Goal: Task Accomplishment & Management: Manage account settings

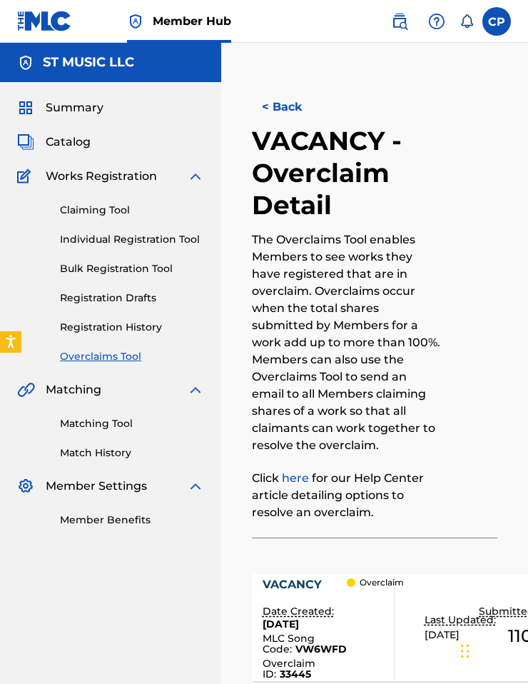
scroll to position [511, 0]
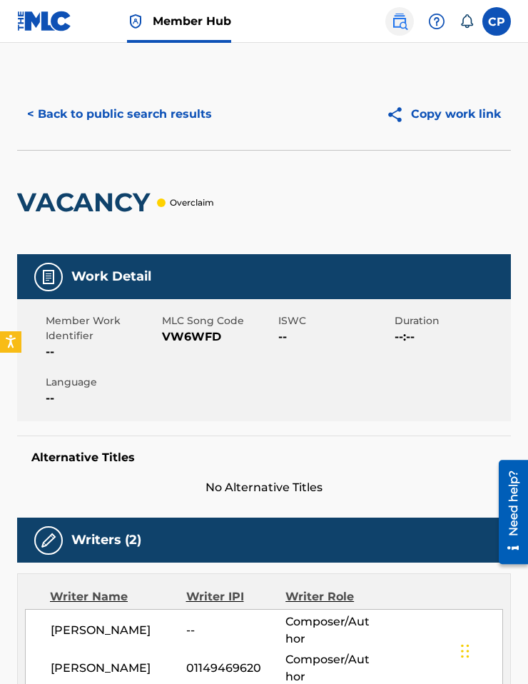
click at [401, 24] on img at bounding box center [399, 21] width 17 height 17
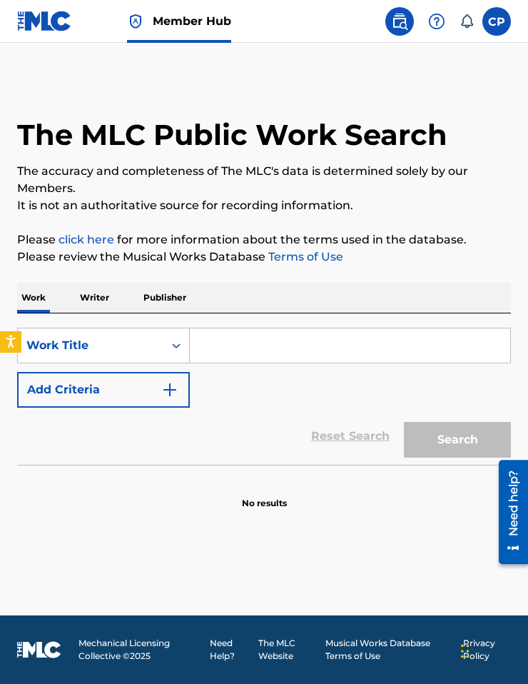
drag, startPoint x: 237, startPoint y: 349, endPoint x: 222, endPoint y: 349, distance: 15.0
click at [226, 349] on input "Search Form" at bounding box center [350, 346] width 321 height 34
click at [506, 26] on label at bounding box center [497, 21] width 29 height 29
click at [497, 21] on input "CP [PERSON_NAME] [EMAIL_ADDRESS][DOMAIN_NAME] Notification Preferences Profile …" at bounding box center [497, 21] width 0 height 0
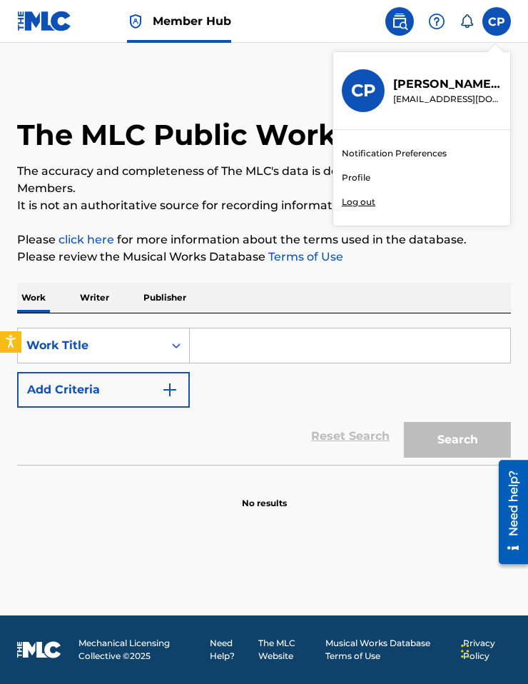
click at [201, 140] on h1 "The MLC Public Work Search" at bounding box center [232, 135] width 431 height 36
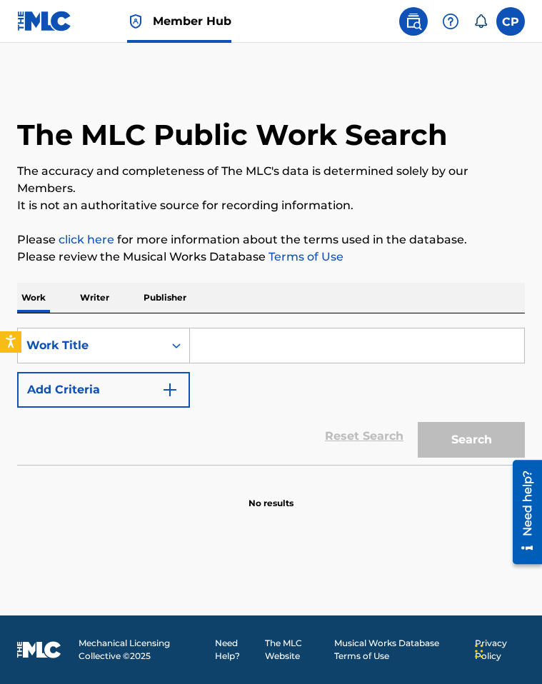
click at [59, 26] on img at bounding box center [44, 21] width 55 height 21
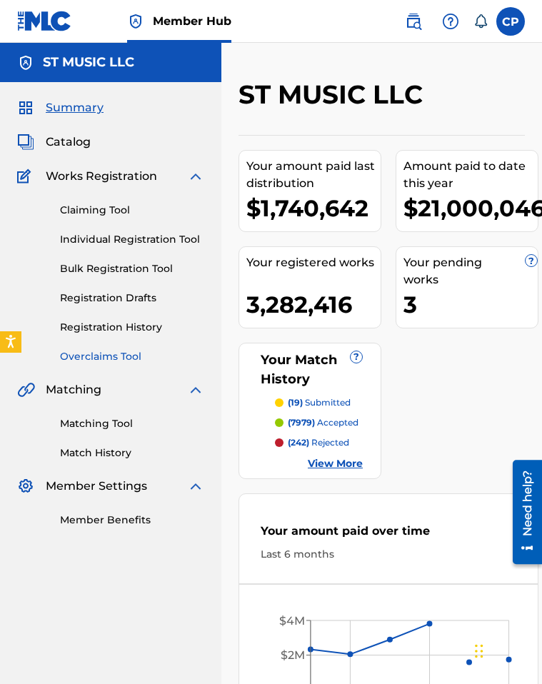
click at [109, 355] on link "Overclaims Tool" at bounding box center [132, 356] width 144 height 15
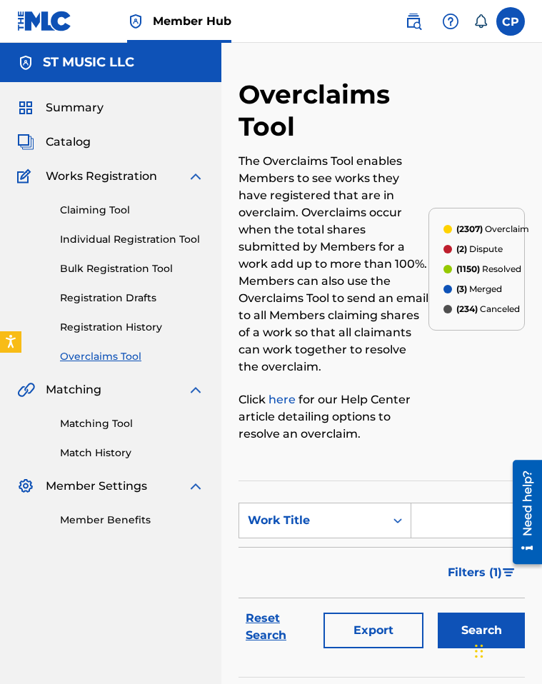
click at [339, 543] on form "SearchWithCriteria3eea568c-e519-4097-9e3e-e08103ba4b1b Work Title Filter Status…" at bounding box center [382, 579] width 286 height 153
click at [338, 521] on div "Work Title" at bounding box center [312, 520] width 129 height 17
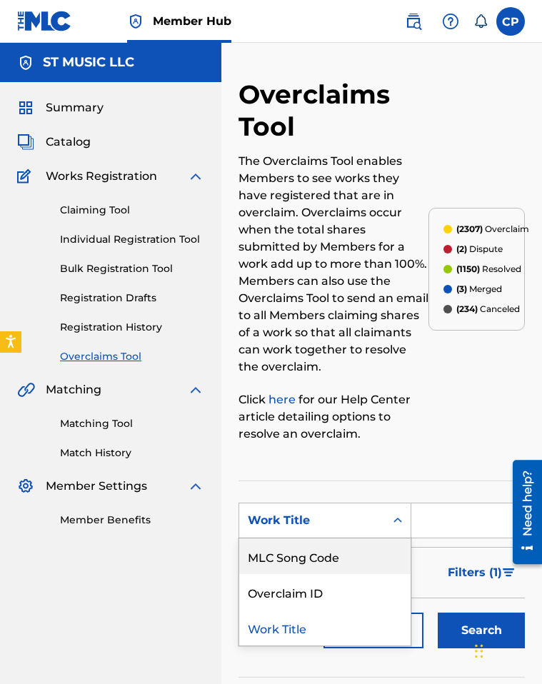
click at [314, 553] on div "MLC Song Code" at bounding box center [324, 556] width 171 height 36
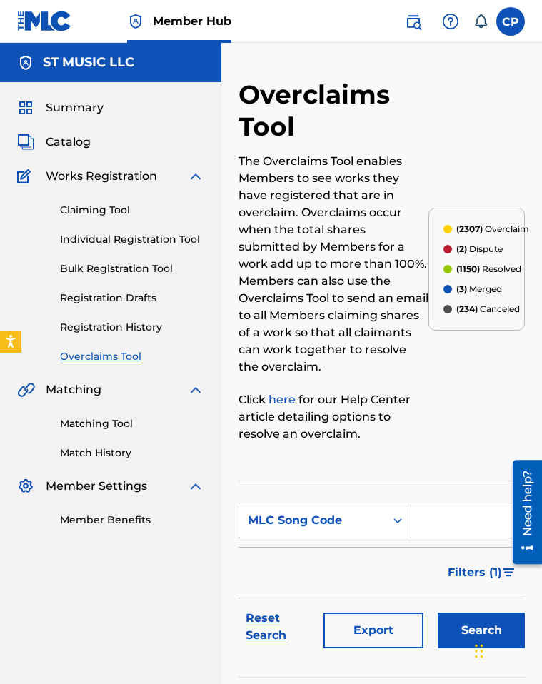
click at [471, 496] on section "SearchWithCriteria37f52b76-7b1c-4bd5-81a0-95fa93f22d49 MLC Song Code Filter Sta…" at bounding box center [382, 579] width 286 height 197
click at [462, 518] on input "Search Form" at bounding box center [467, 520] width 113 height 34
paste input "VW6WFD"
type input "VW6WFD"
click at [463, 618] on button "Search" at bounding box center [481, 631] width 87 height 36
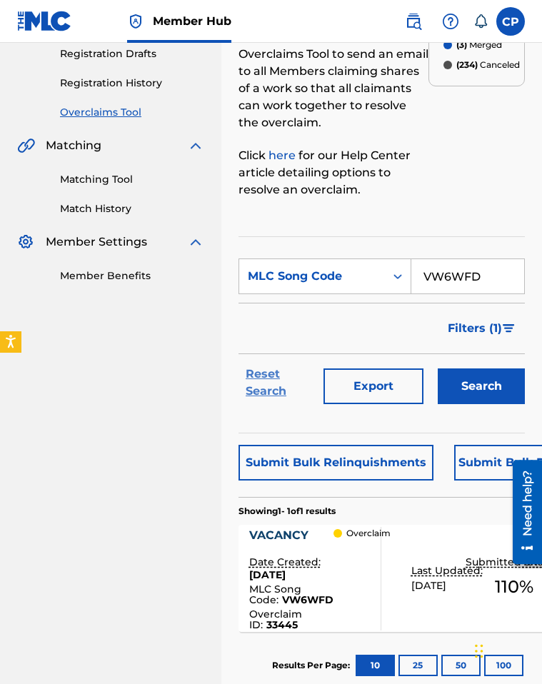
scroll to position [328, 0]
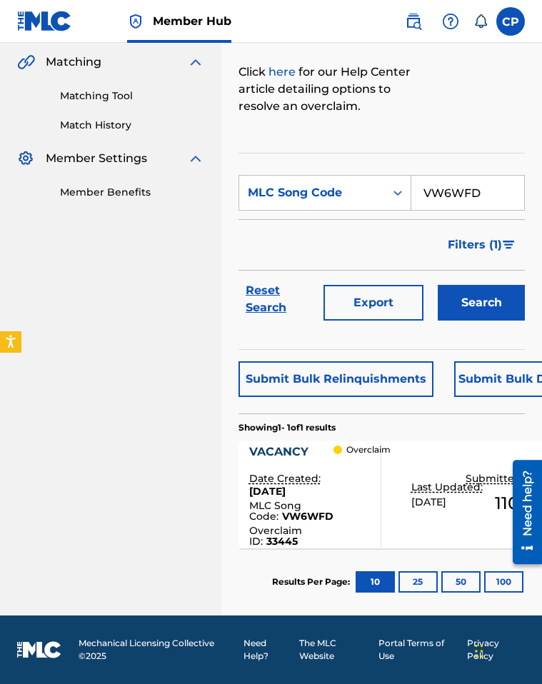
click at [376, 533] on div "Overclaim" at bounding box center [368, 495] width 69 height 104
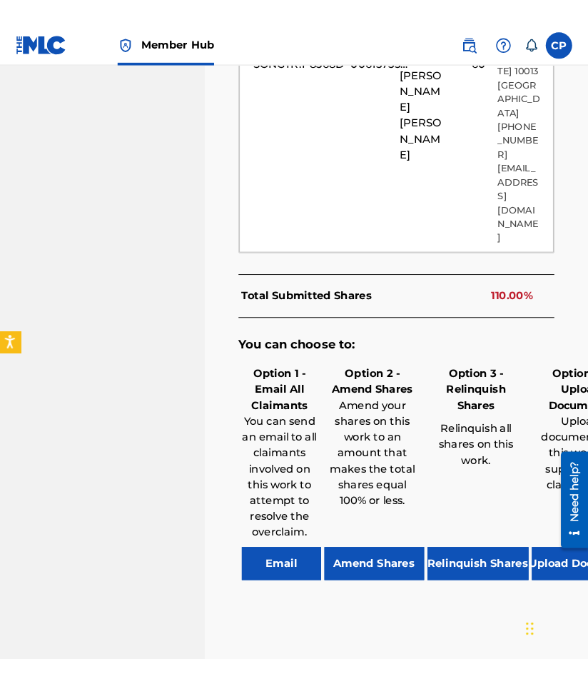
scroll to position [823, 0]
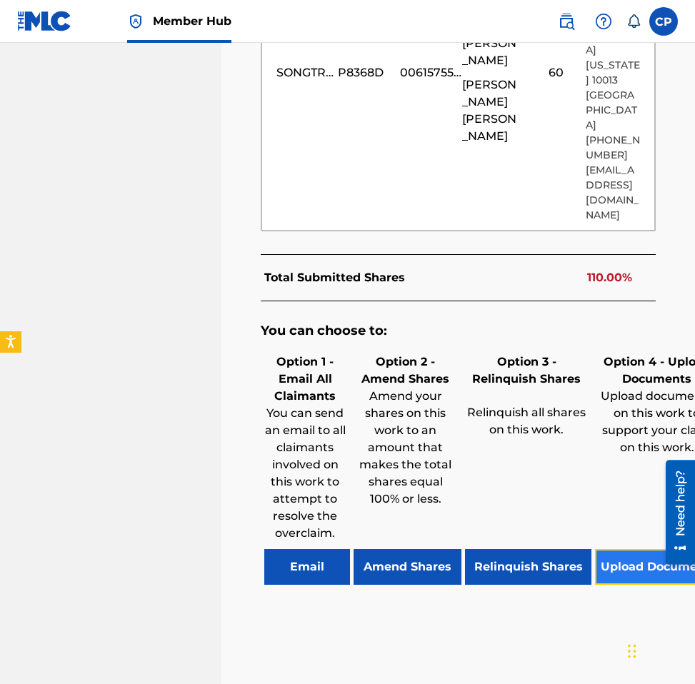
click at [528, 549] on button "Upload Documents" at bounding box center [658, 567] width 127 height 36
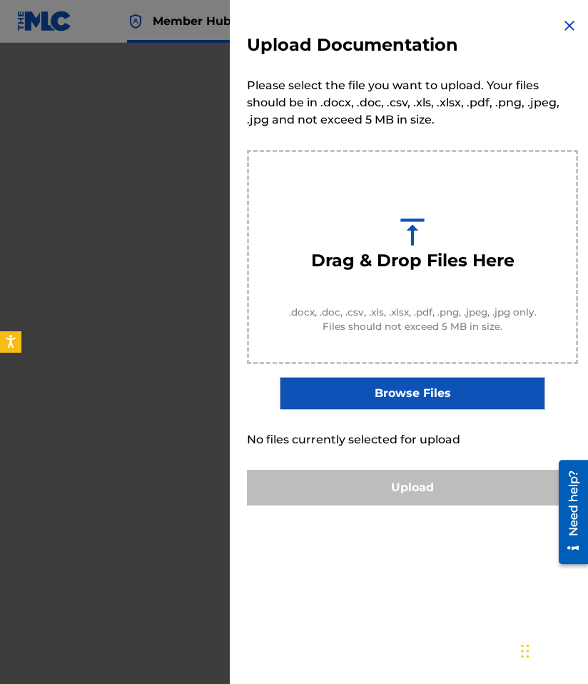
click at [418, 390] on label "Browse Files" at bounding box center [412, 393] width 265 height 33
click at [0, 0] on input "Browse Files" at bounding box center [0, 0] width 0 height 0
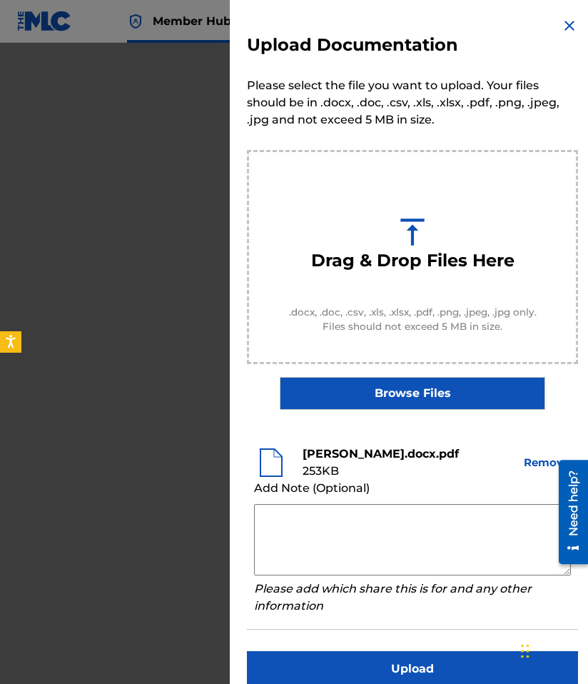
click at [296, 544] on textarea at bounding box center [412, 539] width 317 height 71
click at [304, 545] on textarea at bounding box center [412, 539] width 317 height 71
paste textarea "Dear MLC, This is to confirm Songtrust’s claim as follows: 50% Songtrust Blvd o…"
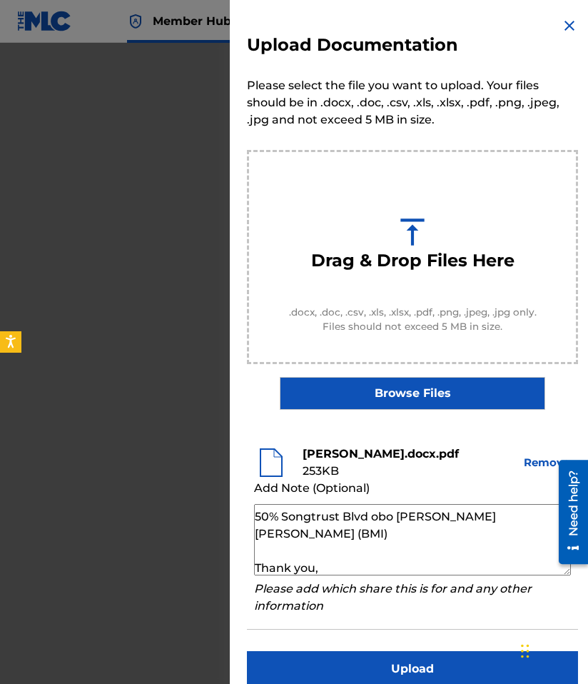
scroll to position [62, 0]
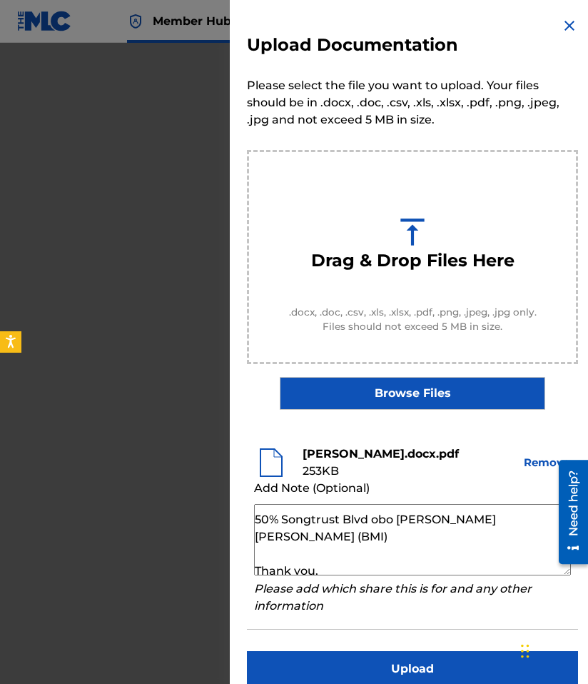
click at [259, 553] on textarea "Dear MLC, This is to confirm Songtrust’s claim as follows: 50% Songtrust Blvd o…" at bounding box center [412, 539] width 317 height 71
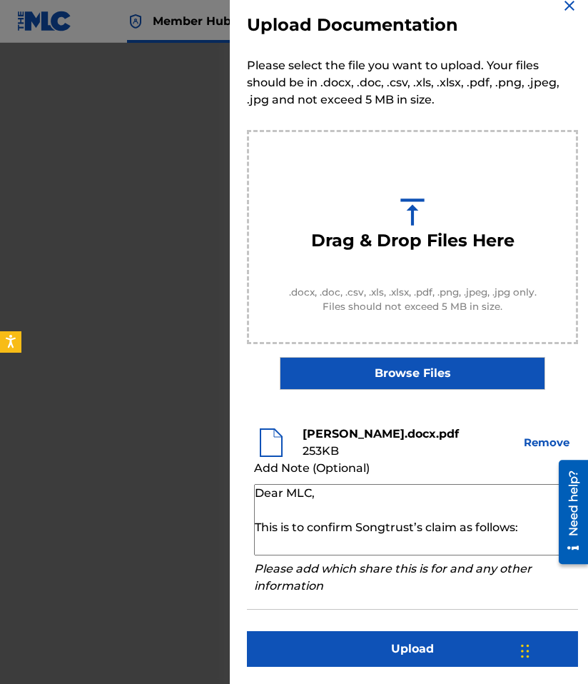
scroll to position [36, 0]
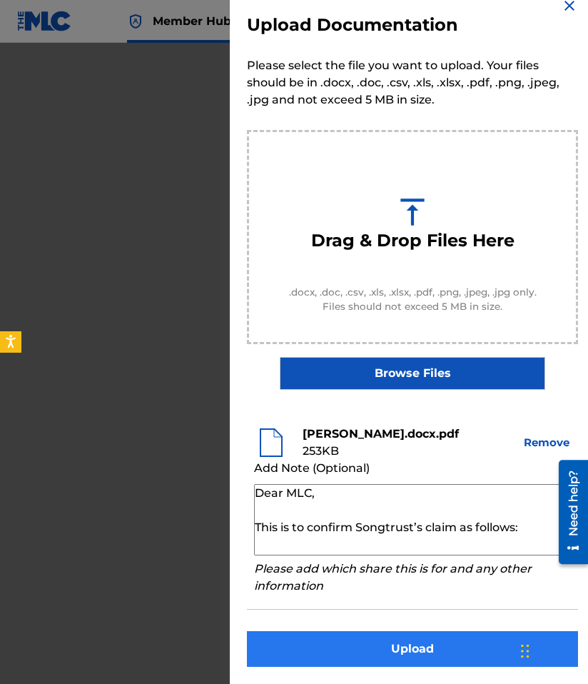
type textarea "Dear MLC, This is to confirm Songtrust’s claim as follows: 50% Songtrust Blvd o…"
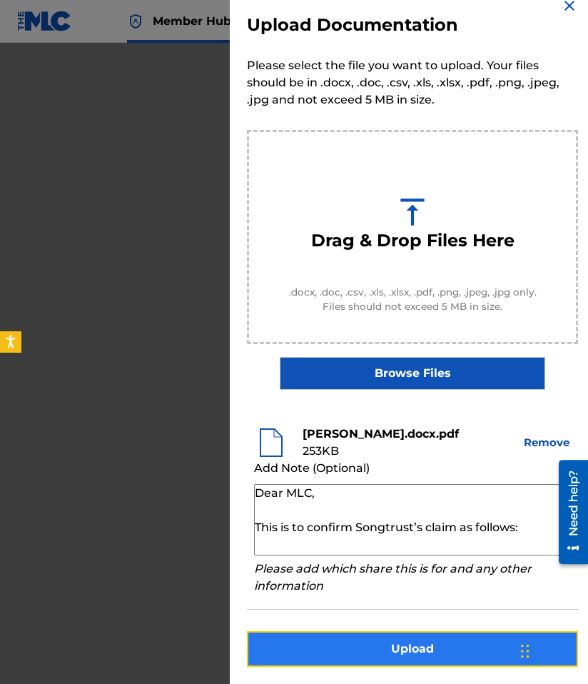
click at [361, 649] on button "Upload" at bounding box center [412, 649] width 331 height 36
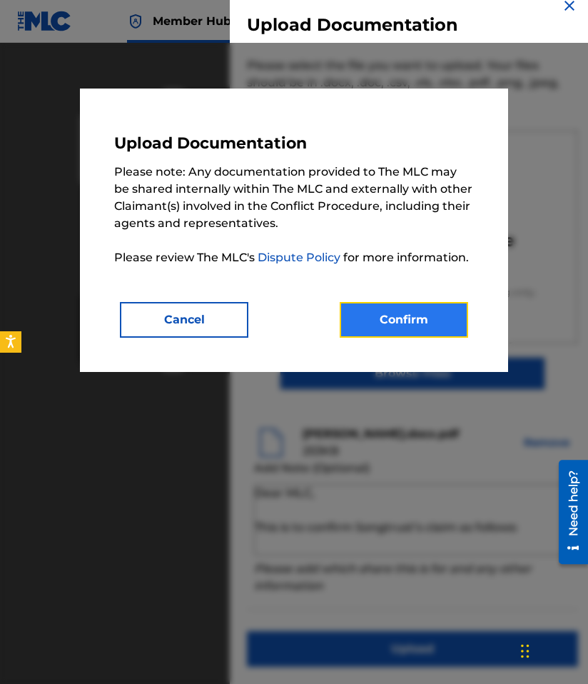
click at [390, 309] on button "Confirm" at bounding box center [404, 320] width 129 height 36
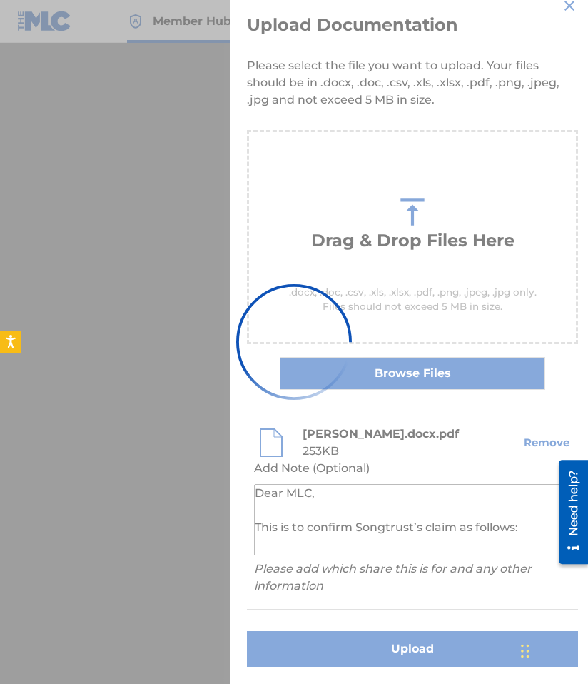
scroll to position [0, 0]
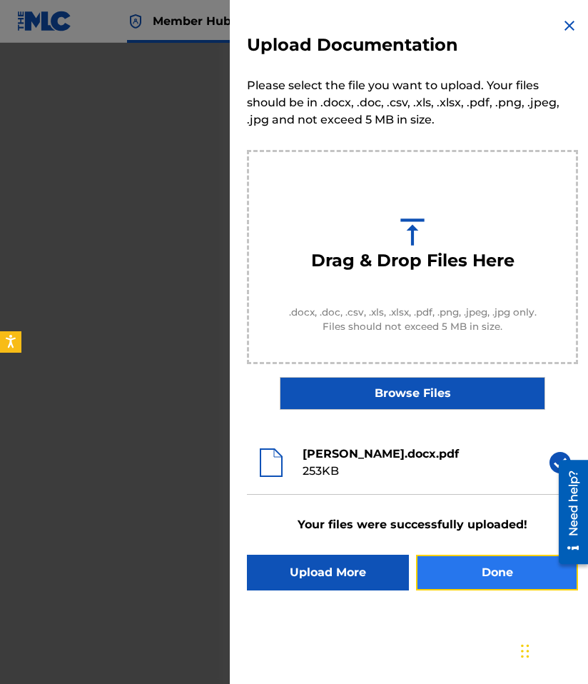
click at [488, 591] on button "Done" at bounding box center [497, 573] width 162 height 36
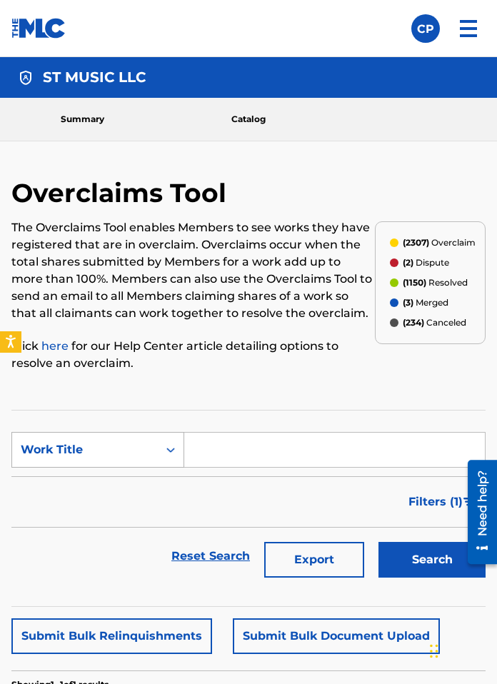
click at [98, 465] on div "Work Title" at bounding box center [97, 450] width 173 height 36
click at [99, 482] on div "Filters ( 1 )" at bounding box center [248, 501] width 474 height 51
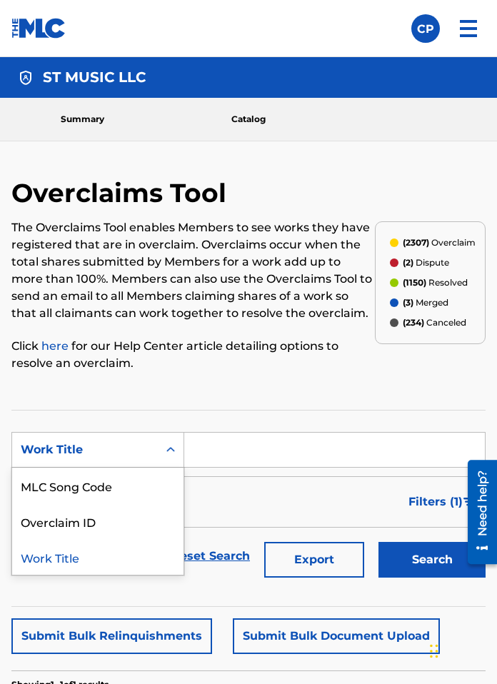
click at [77, 452] on div "Work Title" at bounding box center [85, 449] width 129 height 17
click at [106, 477] on div "MLC Song Code" at bounding box center [97, 486] width 171 height 36
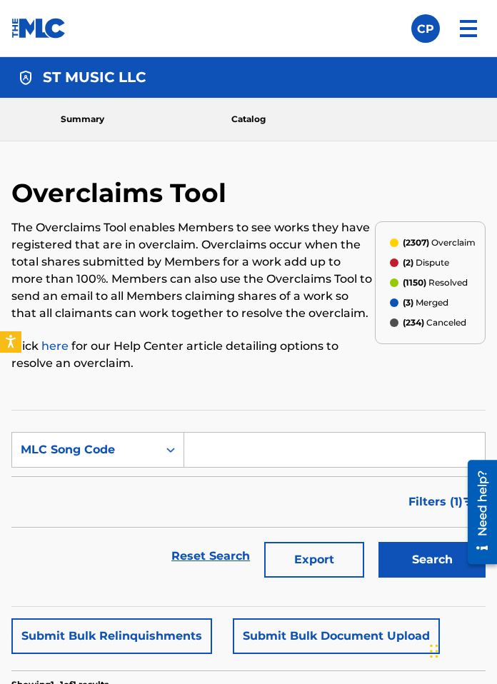
click at [229, 448] on input "Search Form" at bounding box center [334, 450] width 301 height 34
paste input "P432C7"
type input "P432C7"
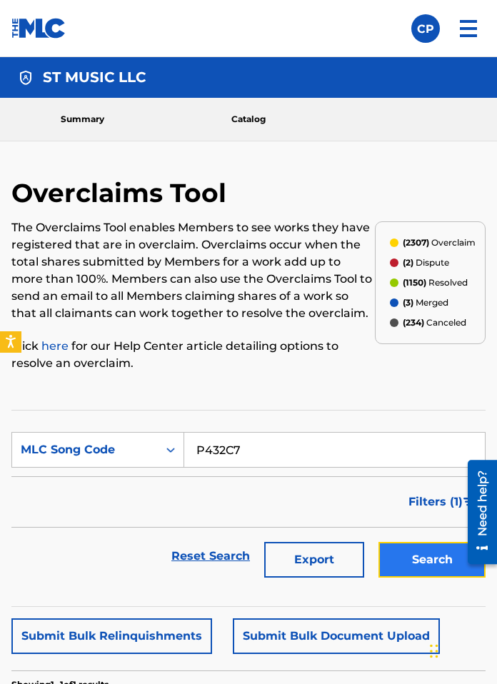
click at [441, 562] on button "Search" at bounding box center [432, 560] width 107 height 36
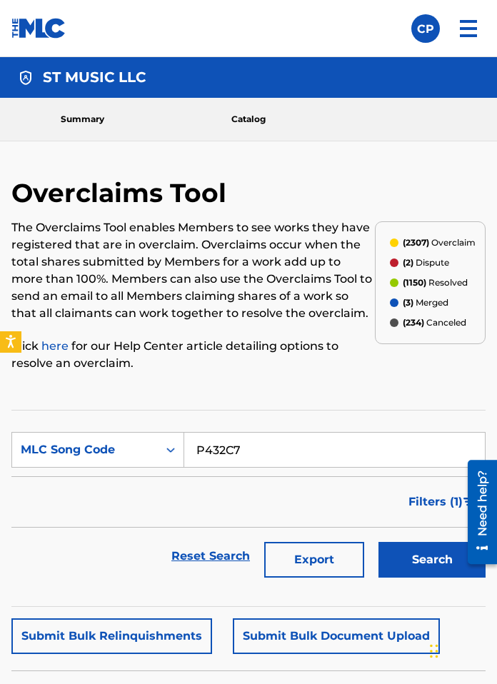
click at [461, 23] on img at bounding box center [468, 28] width 34 height 34
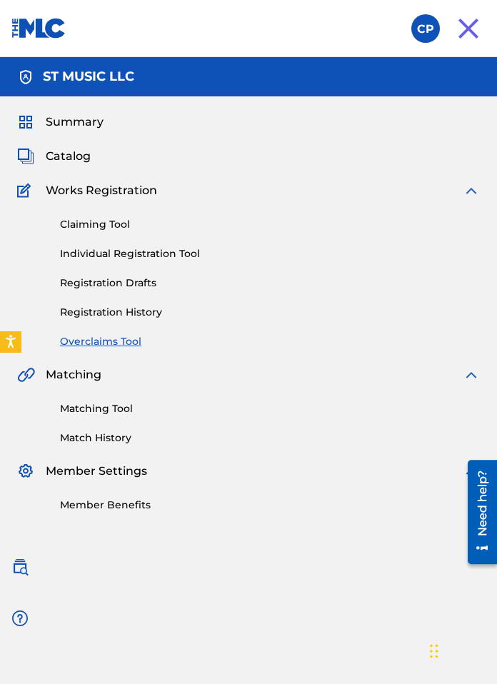
click at [25, 40] on link at bounding box center [38, 28] width 55 height 56
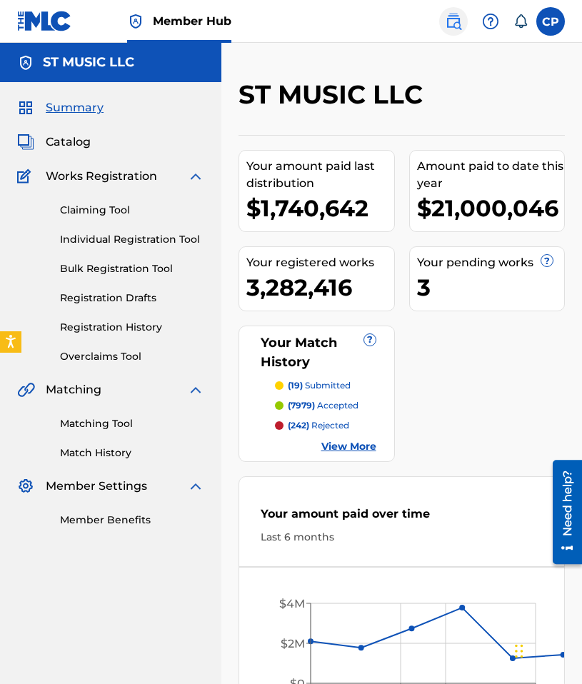
click at [453, 23] on img at bounding box center [453, 21] width 17 height 17
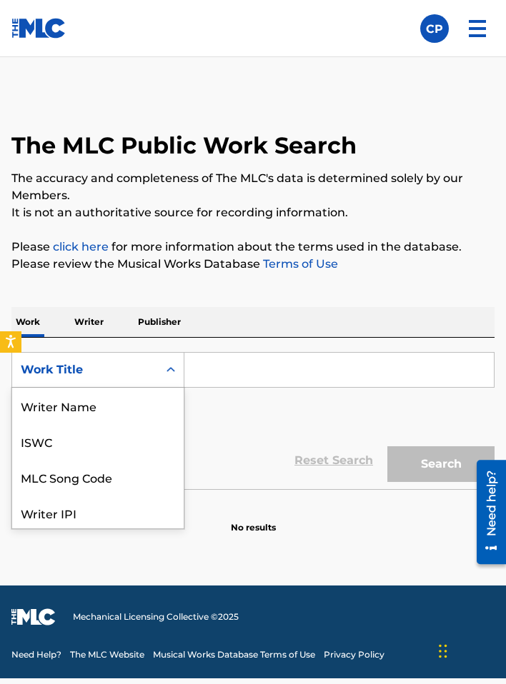
click at [129, 371] on div "Work Title" at bounding box center [85, 369] width 129 height 17
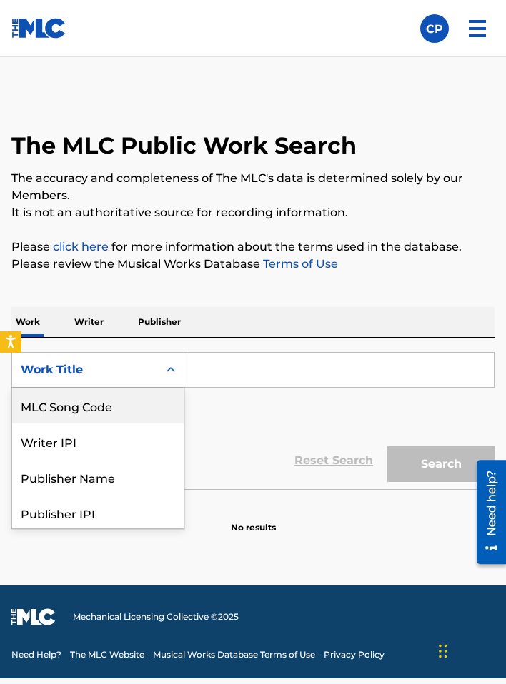
click at [116, 411] on div "MLC Song Code" at bounding box center [97, 406] width 171 height 36
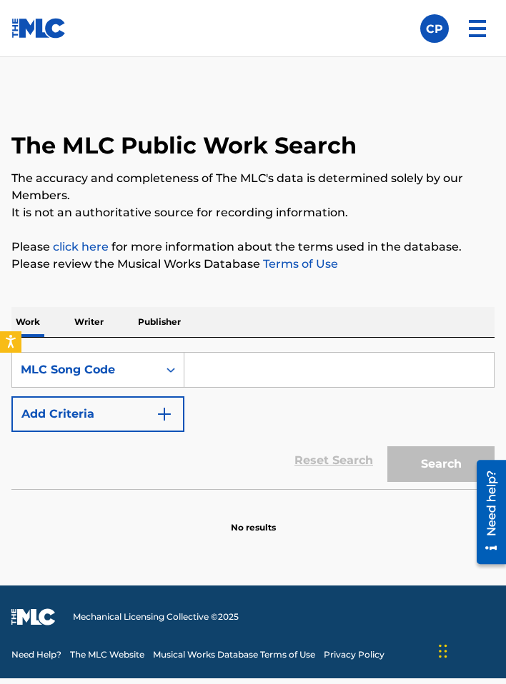
click at [247, 373] on input "Search Form" at bounding box center [338, 370] width 309 height 34
paste input "P432C7"
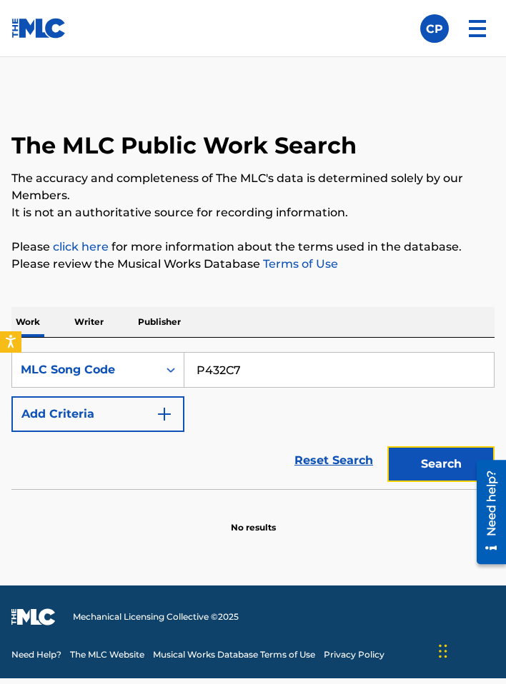
click at [458, 479] on button "Search" at bounding box center [440, 464] width 107 height 36
drag, startPoint x: 260, startPoint y: 374, endPoint x: 149, endPoint y: 374, distance: 111.4
click at [149, 374] on div "SearchWithCriteria2fdaa0f9-781d-40be-8425-ab6833455f4c MLC Song Code P432C7" at bounding box center [252, 370] width 483 height 36
paste input "I27Z1O"
type input "I27Z1O"
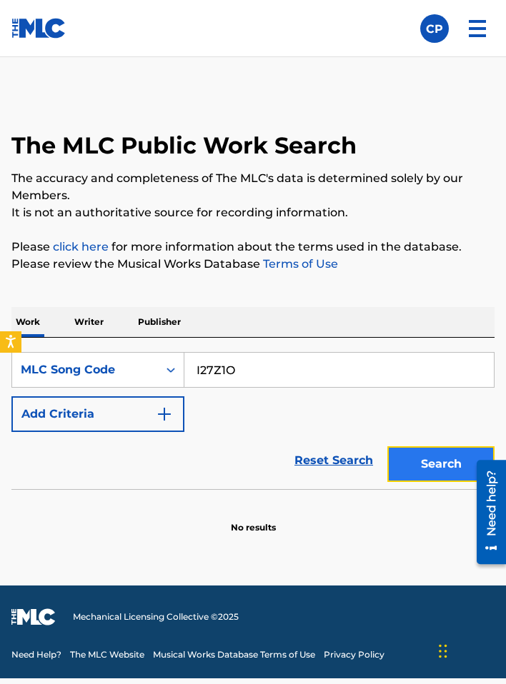
click at [417, 463] on button "Search" at bounding box center [440, 464] width 107 height 36
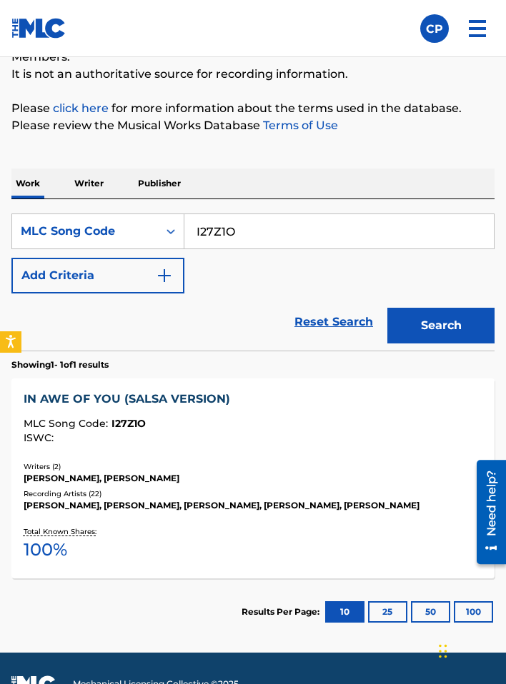
scroll to position [200, 0]
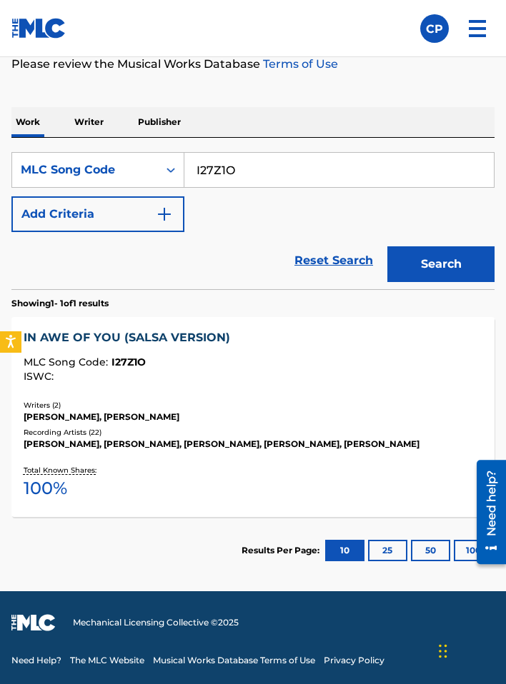
click at [216, 444] on div "PUCHI COLON, PUCHI COLÓN, PUCHI COLON, PUCHI COLON, PUCHI COLÓN" at bounding box center [253, 444] width 458 height 13
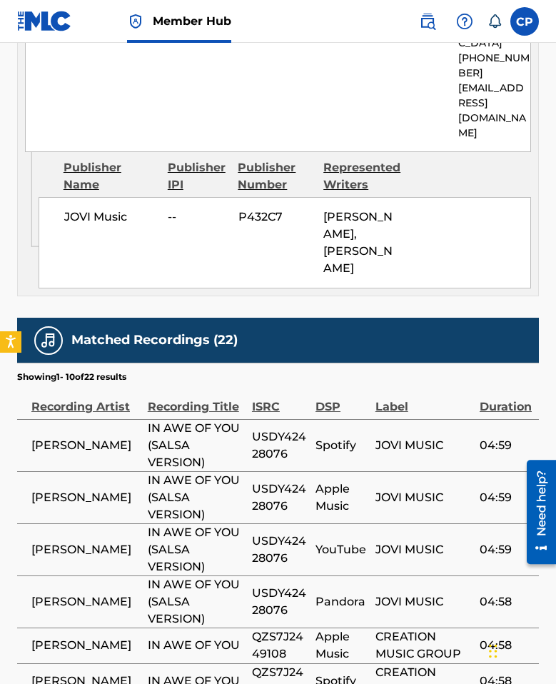
scroll to position [1095, 0]
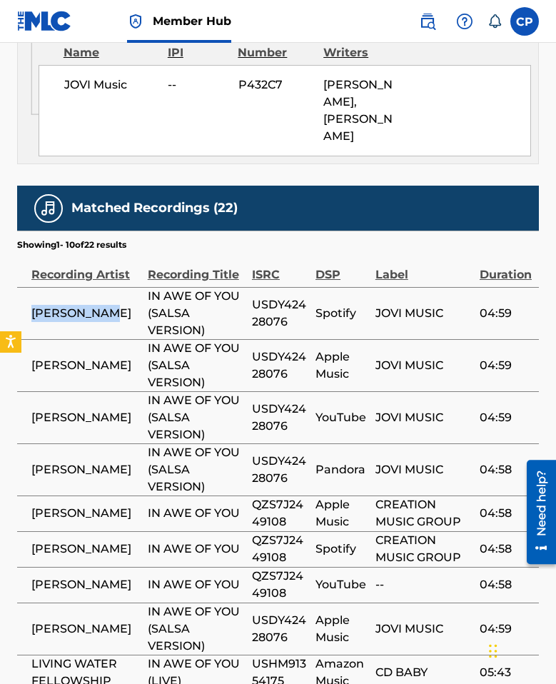
drag, startPoint x: 117, startPoint y: 267, endPoint x: 29, endPoint y: 266, distance: 87.8
click at [29, 287] on td "PUCHI COLON" at bounding box center [82, 313] width 131 height 52
copy span "PUCHI COLON"
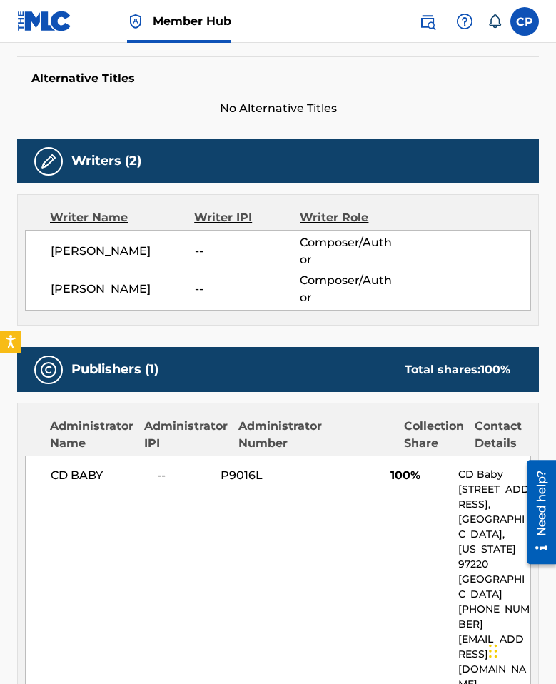
scroll to position [0, 0]
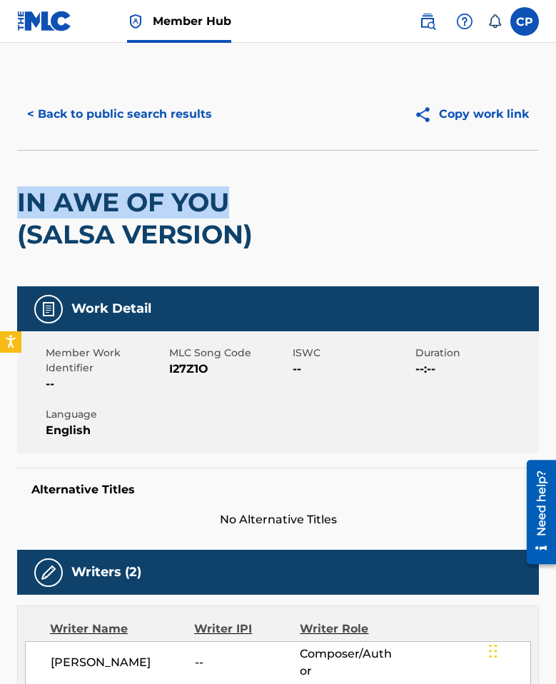
drag, startPoint x: 5, startPoint y: 198, endPoint x: 274, endPoint y: 201, distance: 269.3
copy h2 "IN AWE OF YOU"
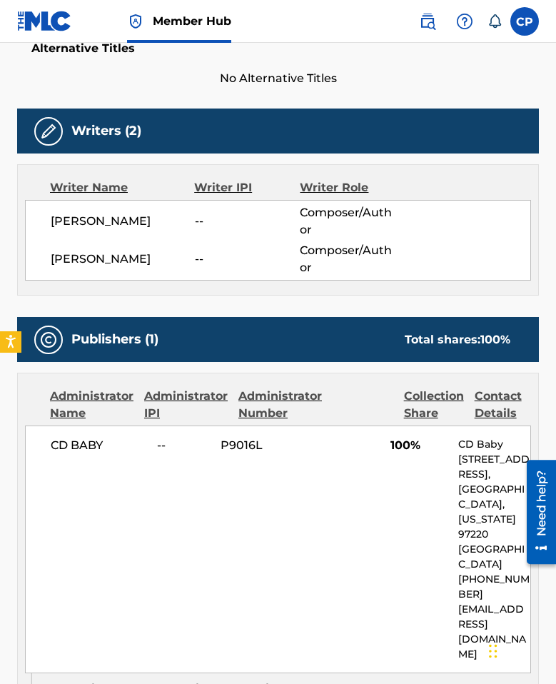
scroll to position [948, 0]
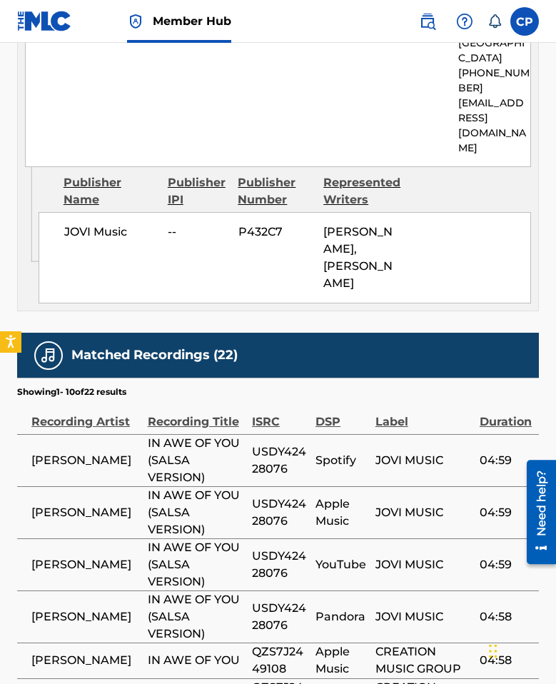
click at [274, 443] on span "USDY42428076" at bounding box center [280, 460] width 56 height 34
copy span "USDY42428076"
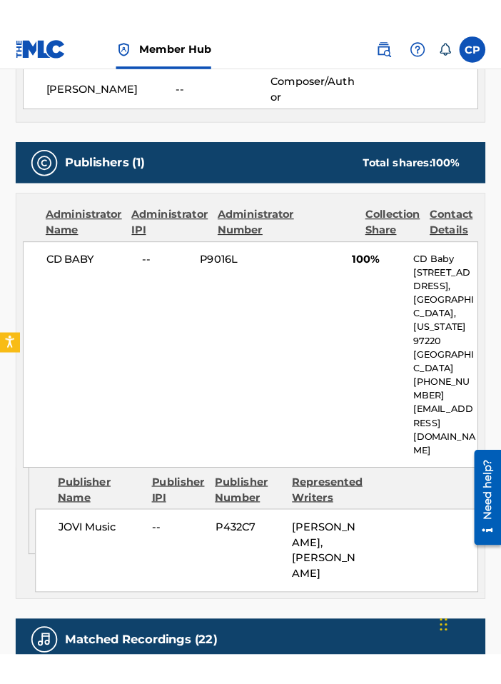
scroll to position [551, 0]
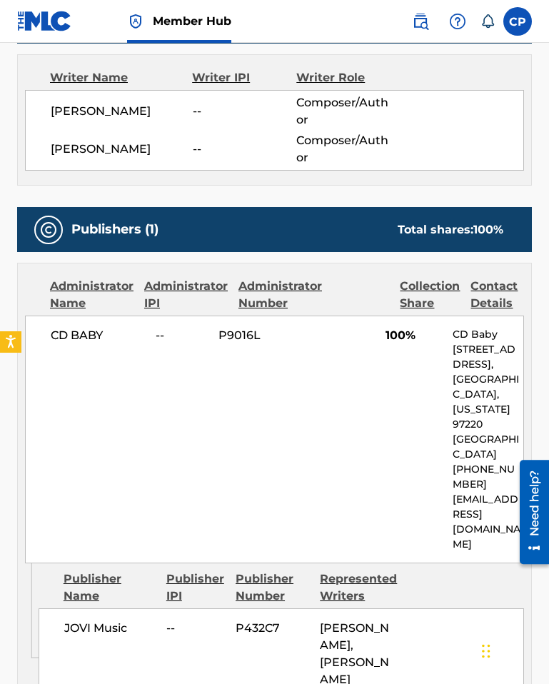
click at [143, 158] on div "GABRIEL COLON -- Composer/Author" at bounding box center [287, 149] width 473 height 34
drag, startPoint x: 43, startPoint y: 147, endPoint x: 152, endPoint y: 146, distance: 109.3
click at [152, 146] on div "PUCHI COLON -- Composer/Author GABRIEL COLON -- Composer/Author" at bounding box center [274, 130] width 499 height 81
copy span "GABRIEL COLON"
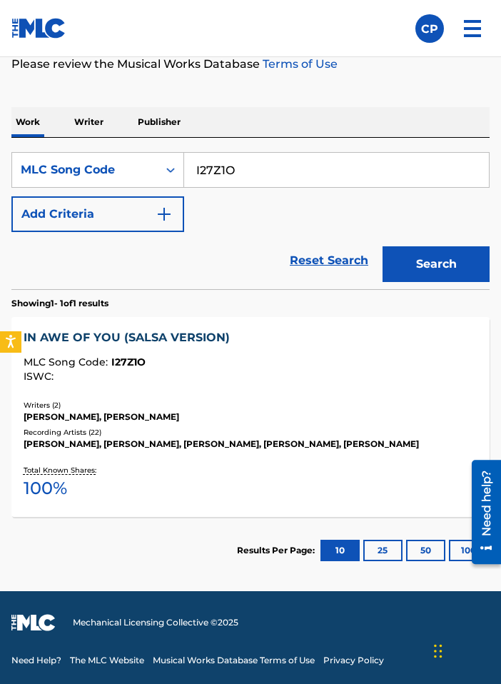
scroll to position [199, 0]
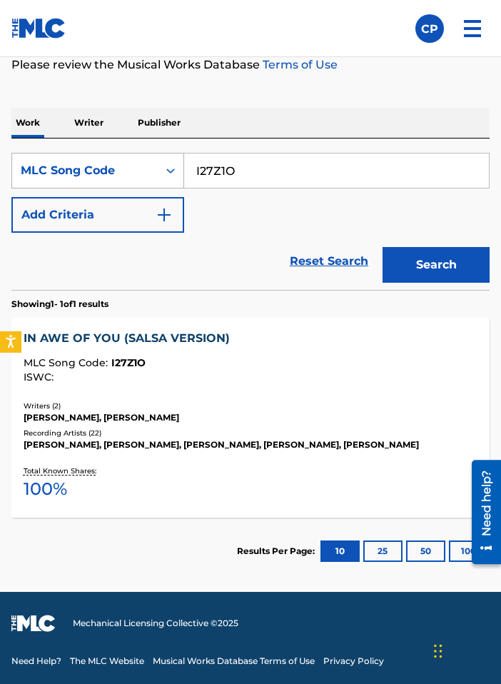
drag, startPoint x: 278, startPoint y: 172, endPoint x: 175, endPoint y: 172, distance: 102.8
click at [175, 172] on div "SearchWithCriteria2fdaa0f9-781d-40be-8425-ab6833455f4c MLC Song Code I27Z1O" at bounding box center [250, 171] width 478 height 36
paste input "S584ZB"
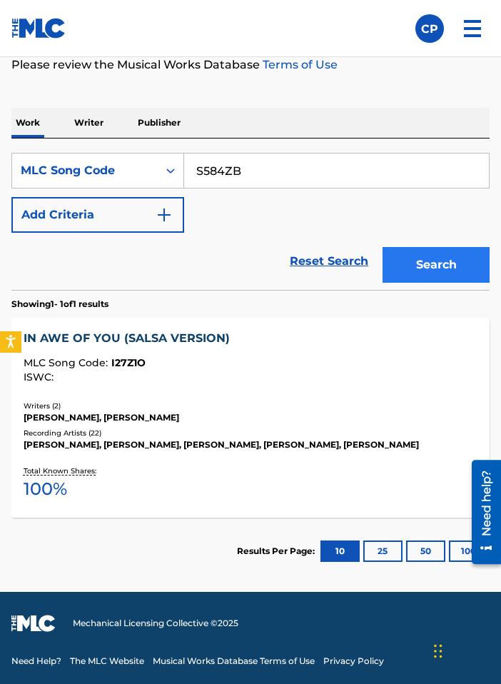
type input "S584ZB"
click at [440, 268] on button "Search" at bounding box center [436, 265] width 107 height 36
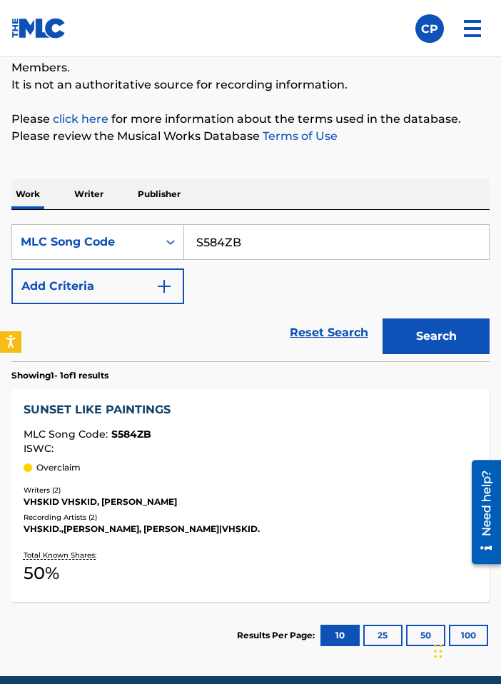
scroll to position [212, 0]
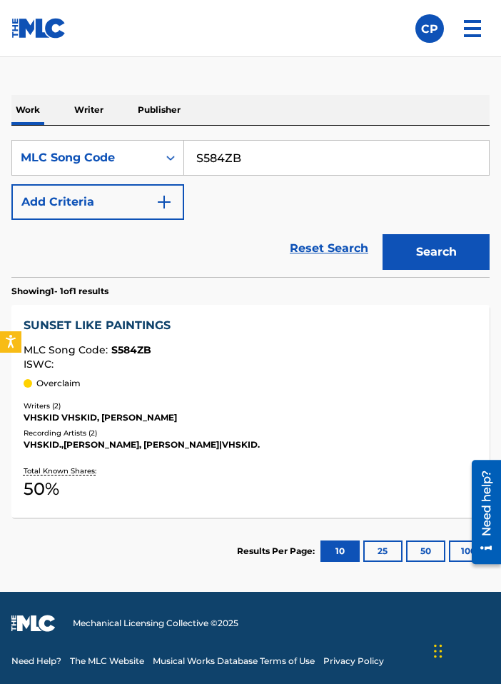
click at [159, 404] on div "Writers ( 2 )" at bounding box center [251, 406] width 455 height 11
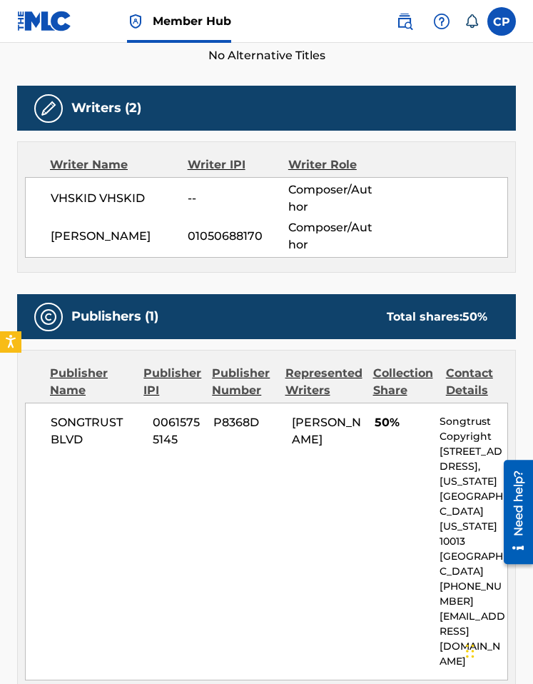
scroll to position [343, 0]
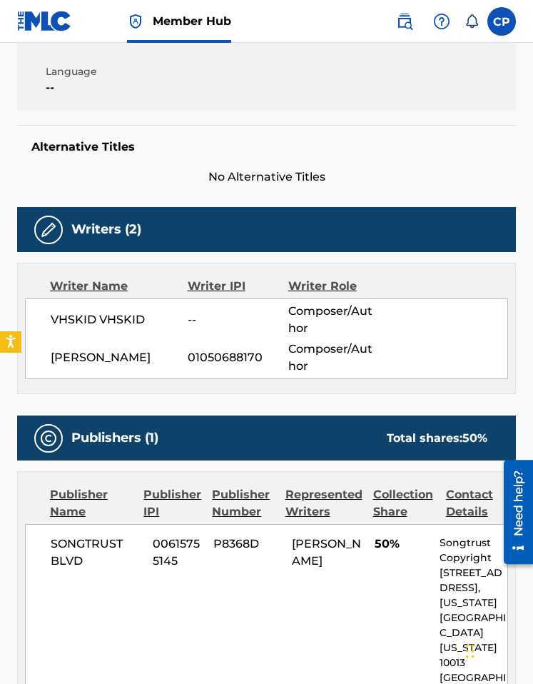
click at [216, 344] on div "JASON MASOUD 01050688170 Composer/Author" at bounding box center [279, 358] width 457 height 34
click at [217, 347] on div "JASON MASOUD 01050688170 Composer/Author" at bounding box center [279, 358] width 457 height 34
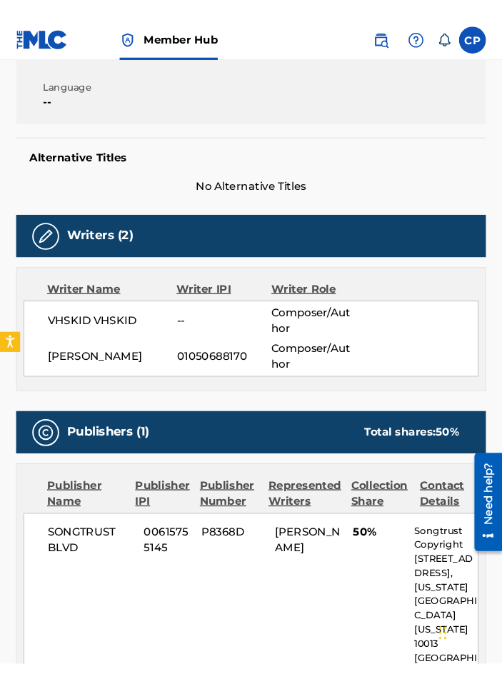
scroll to position [715, 0]
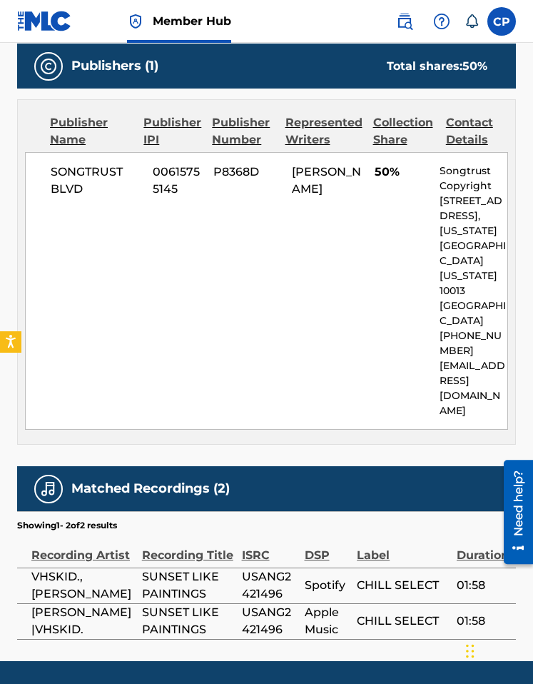
click at [270, 568] on span "USANG2421496" at bounding box center [270, 585] width 56 height 34
copy span "USANG2421496"
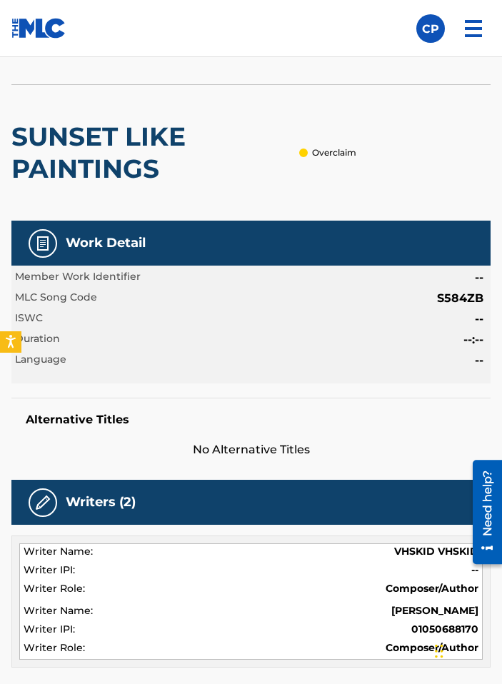
scroll to position [408, 0]
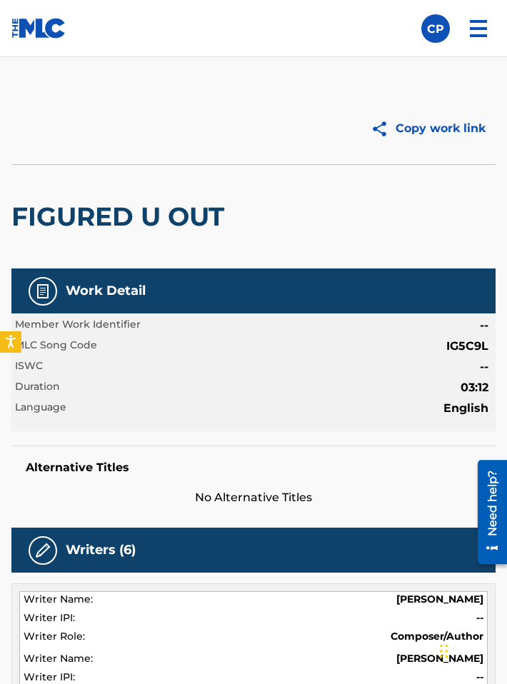
click at [36, 37] on img at bounding box center [38, 28] width 55 height 21
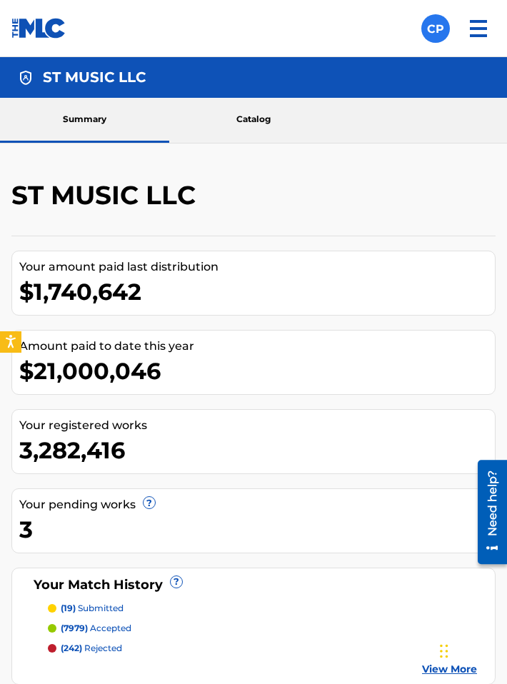
click at [442, 30] on label at bounding box center [435, 28] width 29 height 29
click at [436, 29] on input "CP [PERSON_NAME] [EMAIL_ADDRESS][DOMAIN_NAME] Notification Preferences Profile …" at bounding box center [436, 29] width 0 height 0
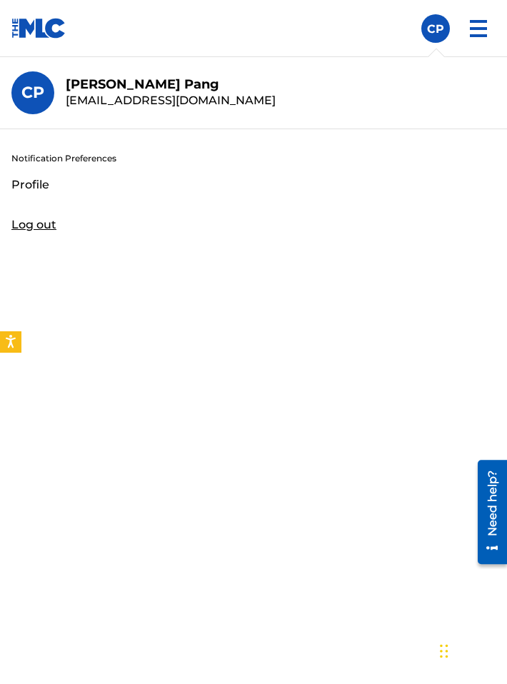
click at [470, 26] on img at bounding box center [478, 28] width 34 height 34
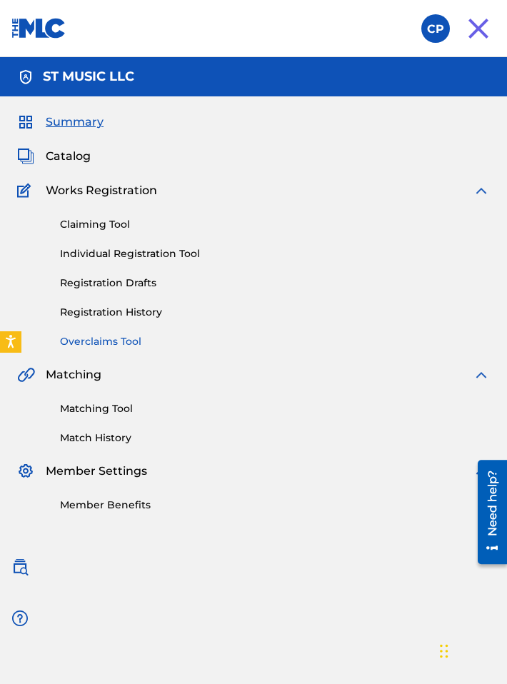
click at [116, 339] on link "Overclaims Tool" at bounding box center [275, 341] width 430 height 15
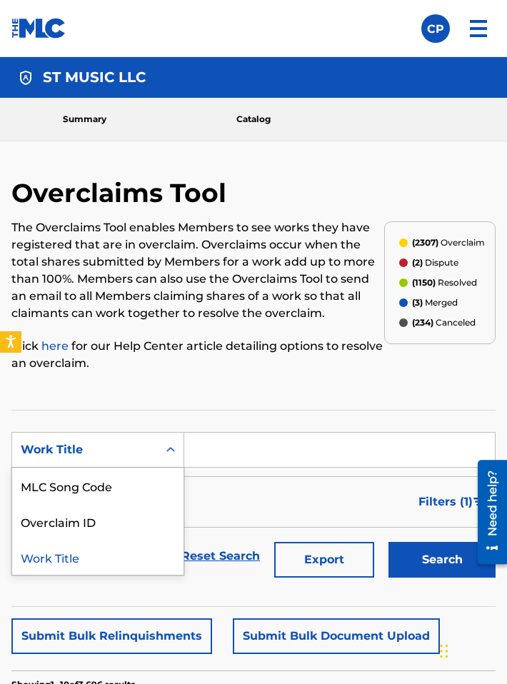
drag, startPoint x: 96, startPoint y: 449, endPoint x: 99, endPoint y: 460, distance: 11.1
click at [96, 448] on div "Work Title" at bounding box center [85, 449] width 129 height 17
click at [108, 481] on div "MLC Song Code" at bounding box center [97, 486] width 171 height 36
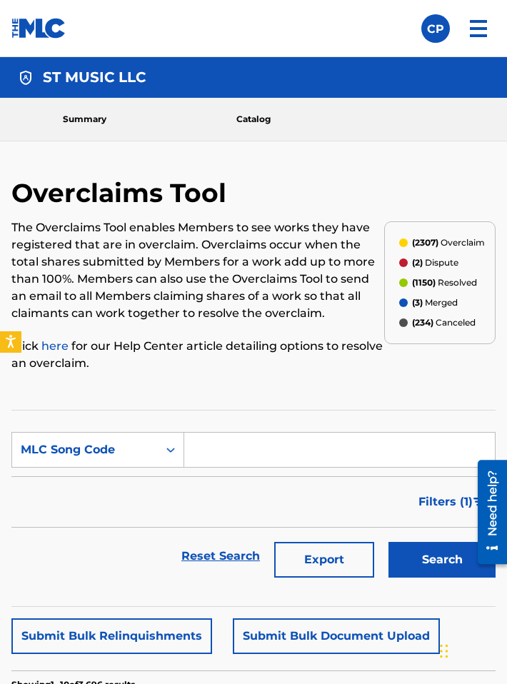
click at [254, 461] on input "Search Form" at bounding box center [339, 450] width 311 height 34
paste input "S584ZB"
type input "S584ZB"
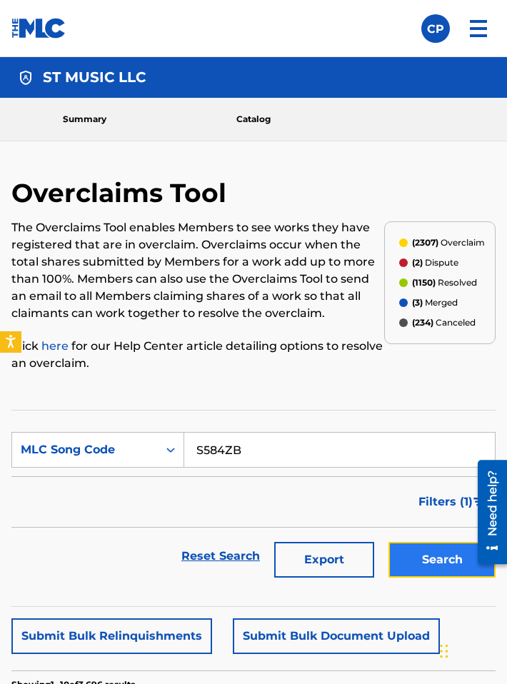
click at [422, 562] on button "Search" at bounding box center [442, 560] width 107 height 36
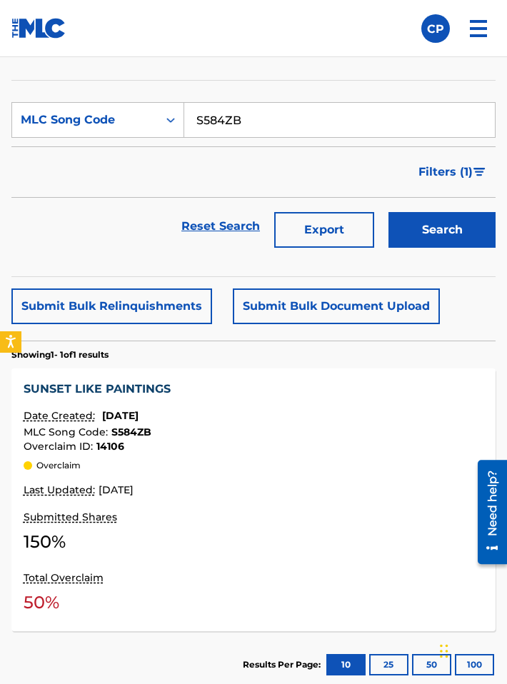
scroll to position [437, 0]
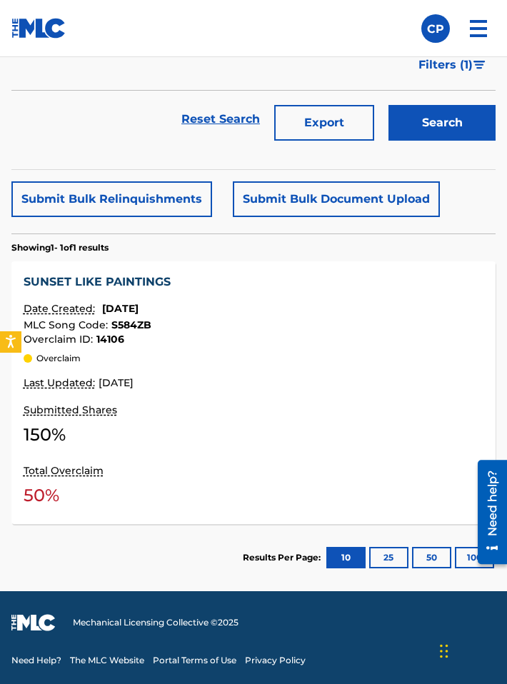
click at [162, 414] on div "Submitted Shares 150 %" at bounding box center [254, 426] width 460 height 50
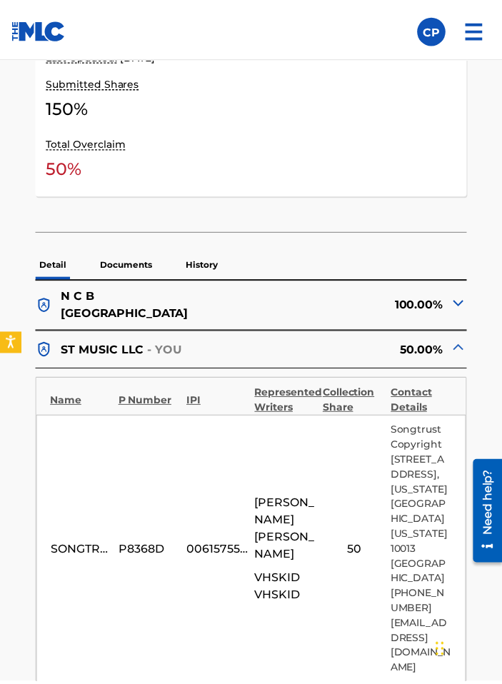
scroll to position [811, 0]
